Goal: Find specific page/section: Find specific page/section

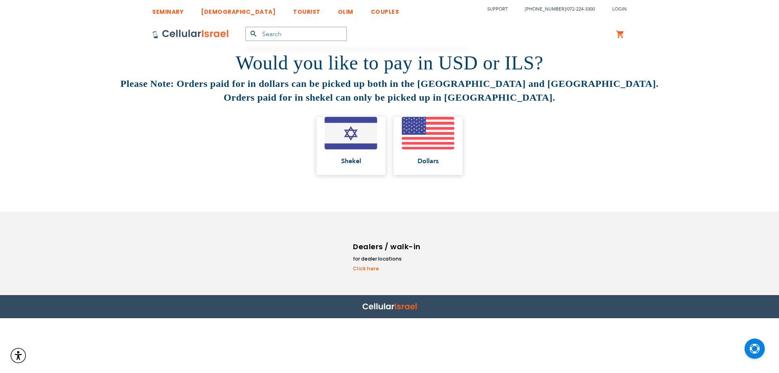
click at [264, 37] on input "text" at bounding box center [296, 34] width 101 height 14
type input "waze"
click at [246, 27] on button "submit" at bounding box center [254, 34] width 16 height 14
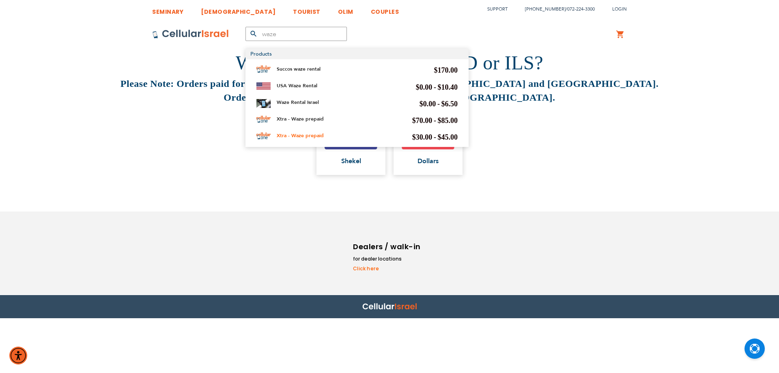
type input "waze"
click at [304, 137] on link "Xtra - Waze prepaid" at bounding box center [300, 135] width 47 height 6
